Goal: Navigation & Orientation: Find specific page/section

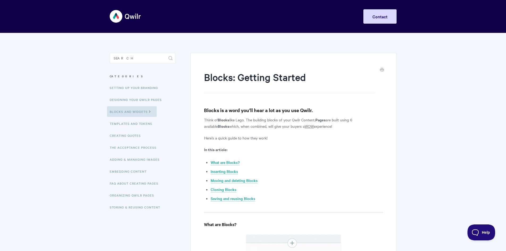
click at [130, 23] on img at bounding box center [126, 16] width 32 height 20
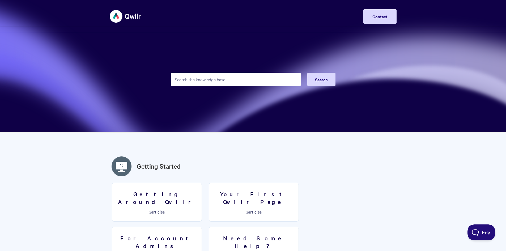
click at [128, 16] on img at bounding box center [126, 16] width 32 height 20
